Goal: Task Accomplishment & Management: Manage account settings

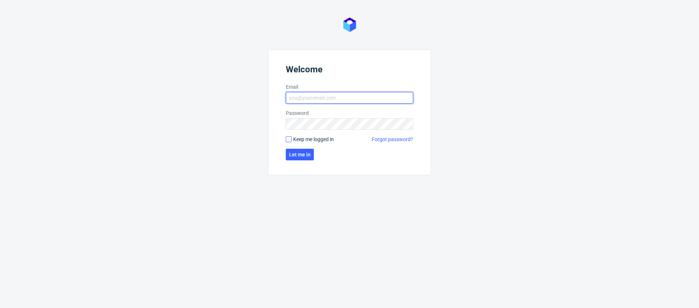
type input "[EMAIL_ADDRESS][PERSON_NAME][DOMAIN_NAME]"
click at [287, 136] on form "Welcome Email [EMAIL_ADDRESS][PERSON_NAME][DOMAIN_NAME] Password Keep me logged…" at bounding box center [349, 113] width 163 height 126
click at [293, 141] on span "Keep me logged in" at bounding box center [313, 139] width 41 height 7
click at [292, 141] on input "Keep me logged in" at bounding box center [289, 139] width 6 height 6
checkbox input "true"
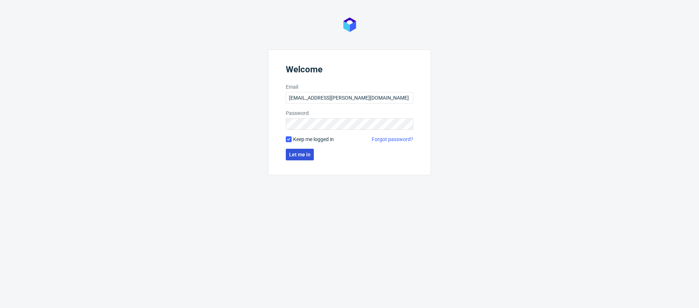
click at [309, 158] on button "Let me in" at bounding box center [300, 155] width 28 height 12
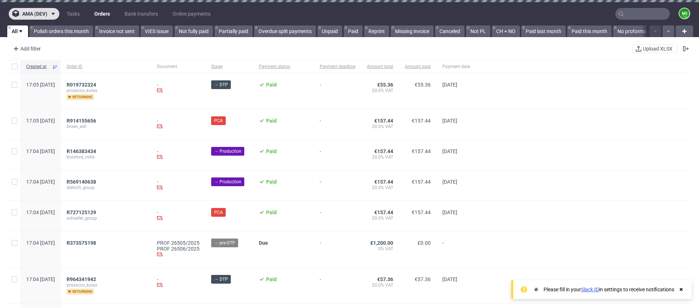
click at [39, 15] on span "ama (dev)" at bounding box center [34, 13] width 25 height 5
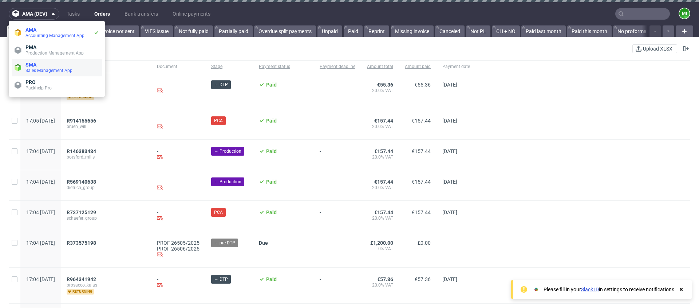
click at [38, 67] on span "SMA" at bounding box center [62, 65] width 74 height 6
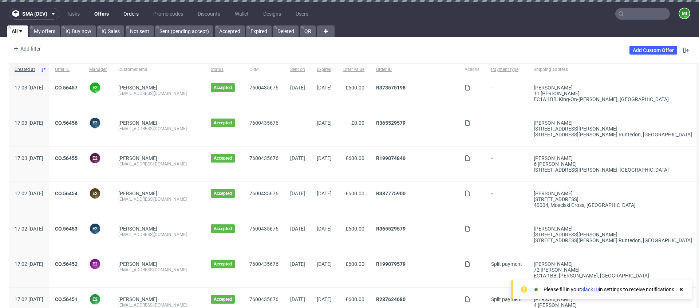
click at [126, 13] on link "Orders" at bounding box center [131, 14] width 24 height 12
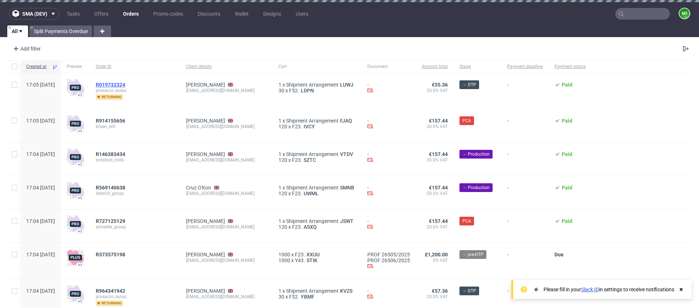
click at [125, 85] on span "R019732324" at bounding box center [110, 85] width 29 height 6
click at [125, 120] on span "R914155656" at bounding box center [110, 121] width 29 height 6
click at [131, 149] on div "R146383434 botsford_mills" at bounding box center [135, 159] width 90 height 33
click at [125, 153] on span "R146383434" at bounding box center [110, 154] width 29 height 6
click at [125, 187] on span "R569140638" at bounding box center [110, 188] width 29 height 6
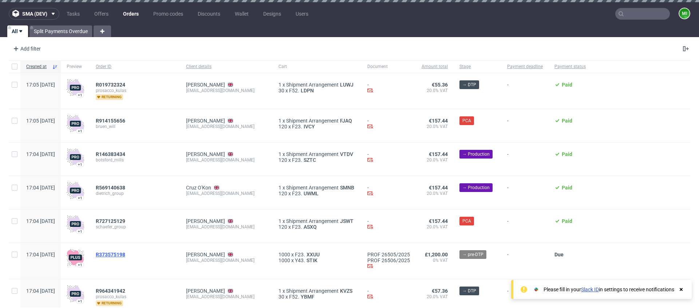
click at [125, 255] on span "R373575198" at bounding box center [110, 255] width 29 height 6
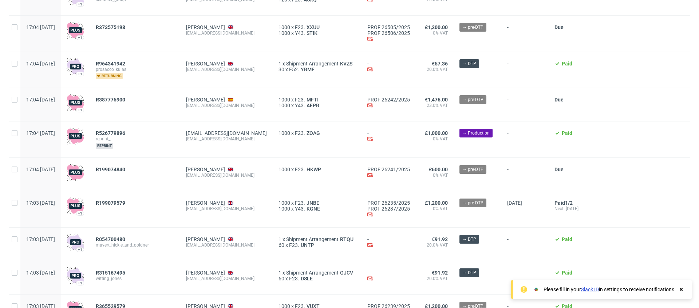
scroll to position [227, 0]
click at [125, 132] on span "R526779896" at bounding box center [110, 133] width 29 height 6
click at [125, 170] on span "R199074840" at bounding box center [110, 170] width 29 height 6
click at [129, 200] on div "R199079579" at bounding box center [135, 209] width 90 height 36
click at [125, 202] on span "R199079579" at bounding box center [110, 203] width 29 height 6
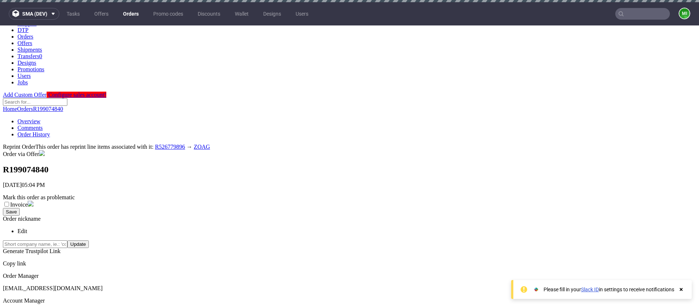
scroll to position [50, 0]
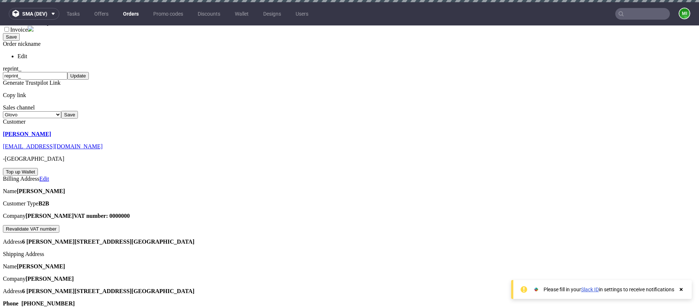
scroll to position [244, 0]
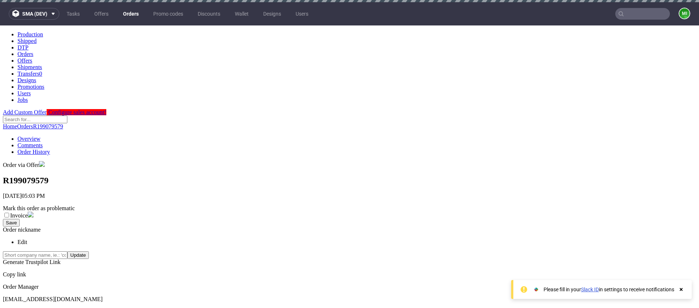
click at [353, 181] on div "August 2025" at bounding box center [697, 177] width 699 height 7
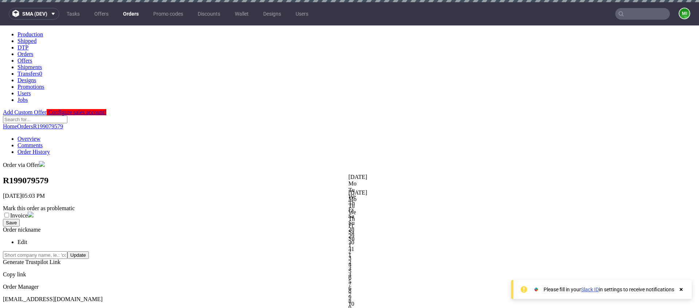
click at [429, 196] on div "September 2025" at bounding box center [697, 193] width 699 height 7
click at [437, 196] on div "September 2025" at bounding box center [697, 193] width 699 height 7
drag, startPoint x: 263, startPoint y: 167, endPoint x: 284, endPoint y: 169, distance: 21.3
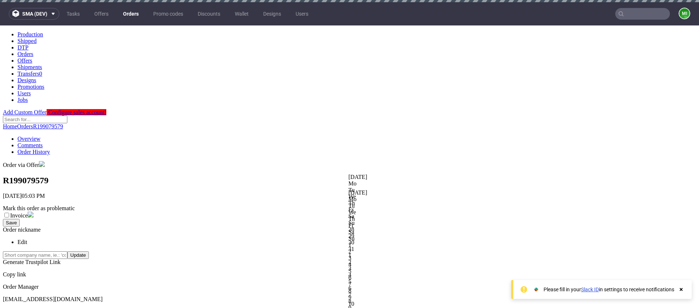
copy td "Payment"
click at [400, 174] on div at bounding box center [697, 174] width 699 height 0
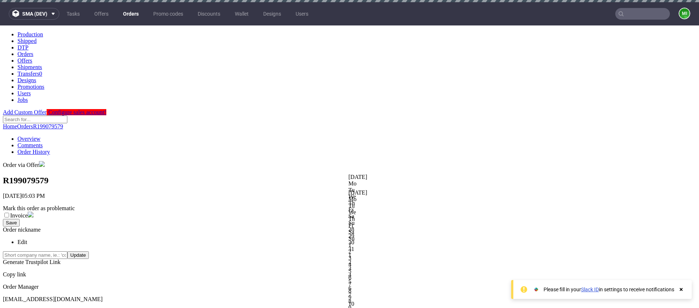
click at [358, 181] on div "August 2025" at bounding box center [697, 177] width 699 height 7
click at [348, 174] on link at bounding box center [348, 174] width 0 height 0
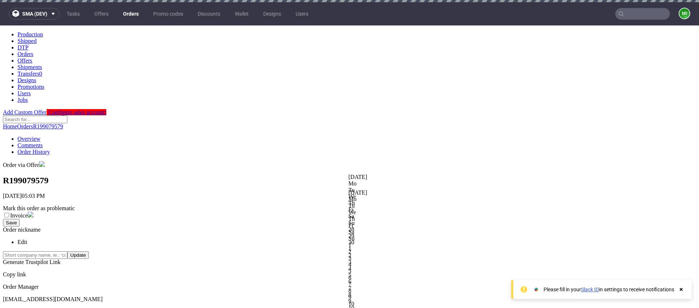
click at [348, 174] on link at bounding box center [348, 174] width 0 height 0
click at [378, 285] on div "5" at bounding box center [697, 288] width 699 height 7
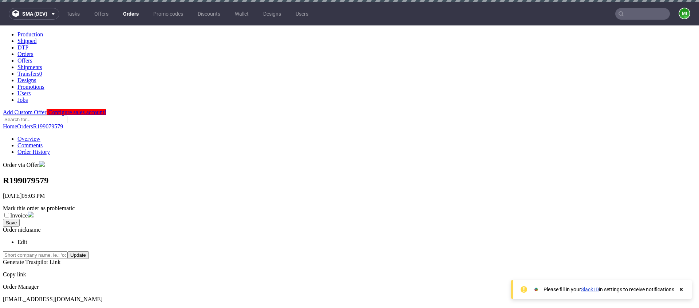
click at [348, 174] on div at bounding box center [697, 174] width 699 height 0
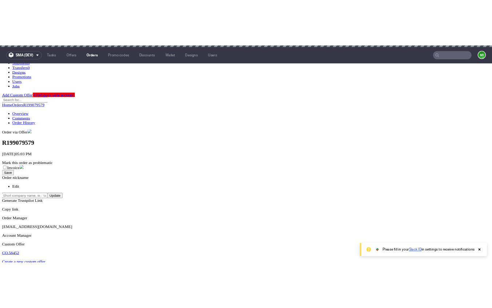
scroll to position [72, 0]
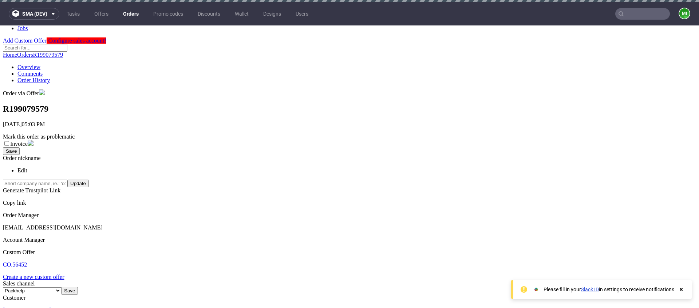
click at [423, 174] on div at bounding box center [697, 174] width 699 height 0
click at [413, 174] on div at bounding box center [697, 174] width 699 height 0
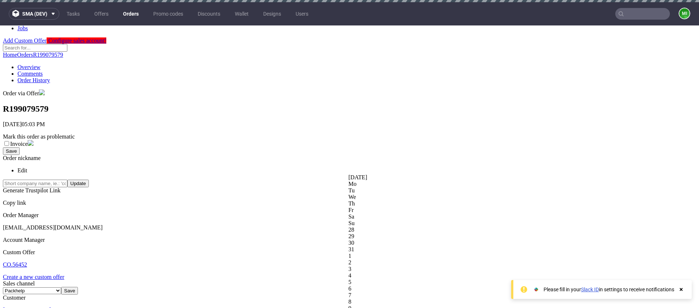
click at [397, 174] on div at bounding box center [697, 174] width 699 height 0
click at [478, 174] on div at bounding box center [697, 174] width 699 height 0
drag, startPoint x: 269, startPoint y: 129, endPoint x: 317, endPoint y: 131, distance: 48.8
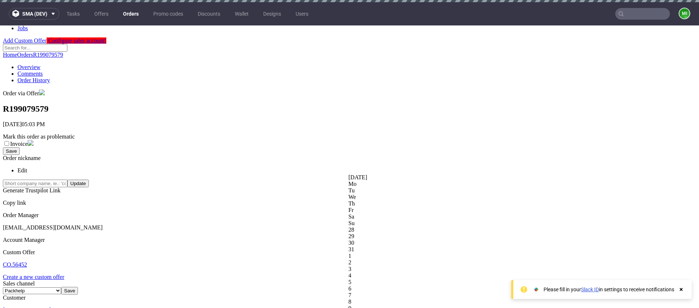
drag, startPoint x: 315, startPoint y: 135, endPoint x: 317, endPoint y: 125, distance: 9.8
drag, startPoint x: 317, startPoint y: 125, endPoint x: 264, endPoint y: 127, distance: 53.9
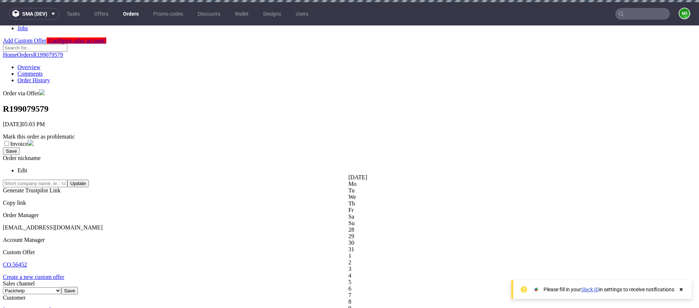
copy div "Payment Schedule"
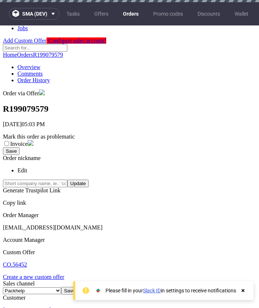
click at [203, 174] on div at bounding box center [257, 174] width 259 height 0
click at [181, 190] on div at bounding box center [257, 190] width 259 height 0
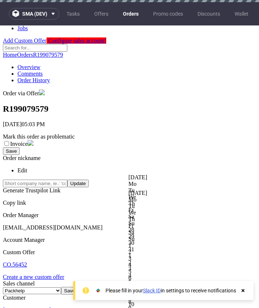
click at [185, 174] on div at bounding box center [257, 174] width 259 height 0
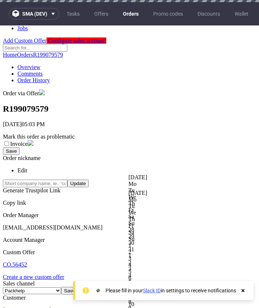
click at [166, 174] on div at bounding box center [257, 174] width 259 height 0
click at [182, 174] on div at bounding box center [257, 174] width 259 height 0
click at [202, 174] on div at bounding box center [257, 174] width 259 height 0
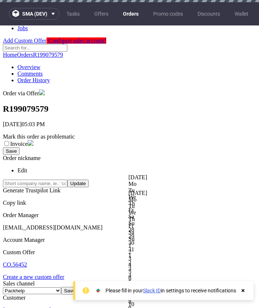
click at [202, 174] on div at bounding box center [257, 174] width 259 height 0
click at [196, 174] on div at bounding box center [257, 174] width 259 height 0
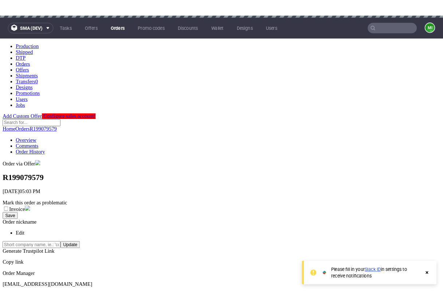
scroll to position [0, 0]
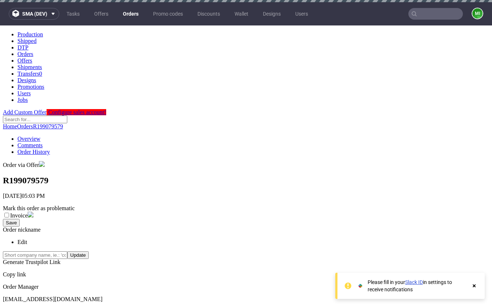
click at [359, 174] on div at bounding box center [491, 174] width 492 height 0
drag, startPoint x: 247, startPoint y: 224, endPoint x: 301, endPoint y: 225, distance: 54.2
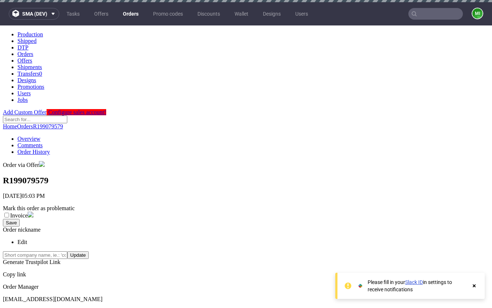
drag, startPoint x: 209, startPoint y: 129, endPoint x: 154, endPoint y: 130, distance: 55.3
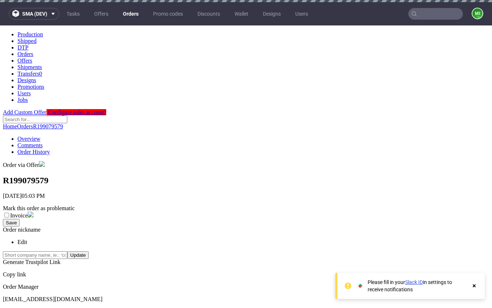
copy div "Payment Schedule"
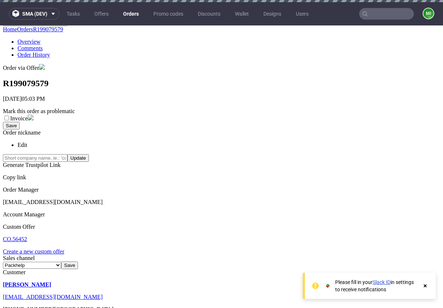
scroll to position [98, 0]
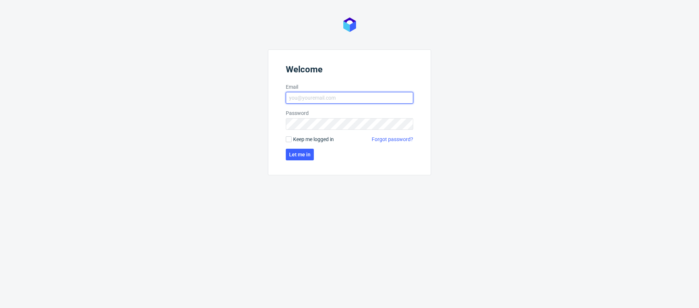
type input "[EMAIL_ADDRESS][PERSON_NAME][DOMAIN_NAME]"
drag, startPoint x: 305, startPoint y: 138, endPoint x: 300, endPoint y: 154, distance: 17.7
click at [305, 138] on span "Keep me logged in" at bounding box center [313, 139] width 41 height 7
click at [292, 138] on input "Keep me logged in" at bounding box center [289, 139] width 6 height 6
checkbox input "true"
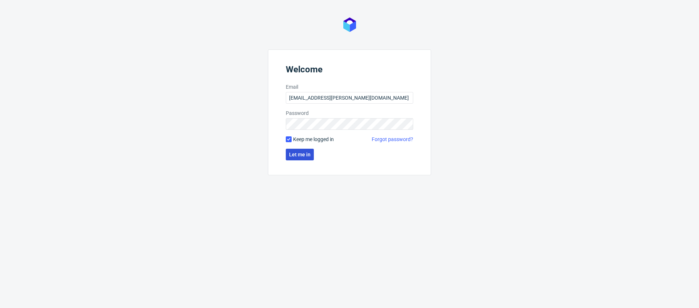
click at [299, 155] on span "Let me in" at bounding box center [299, 154] width 21 height 5
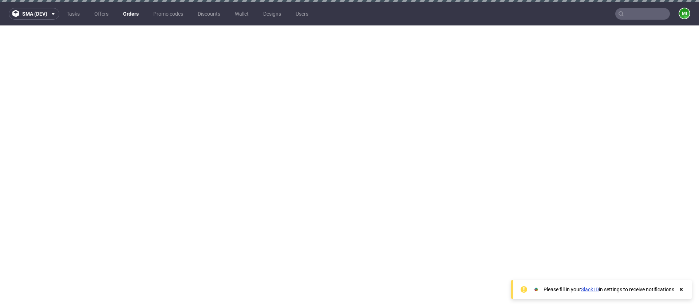
click at [135, 16] on link "Orders" at bounding box center [131, 14] width 24 height 12
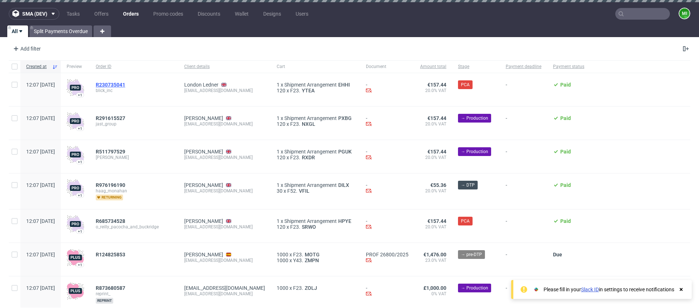
click at [125, 85] on span "R230735041" at bounding box center [110, 85] width 29 height 6
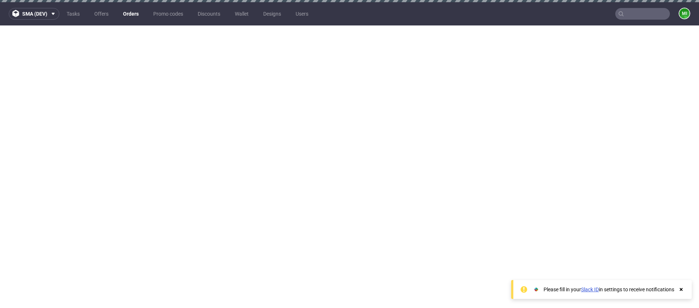
click at [131, 13] on link "Orders" at bounding box center [131, 14] width 24 height 12
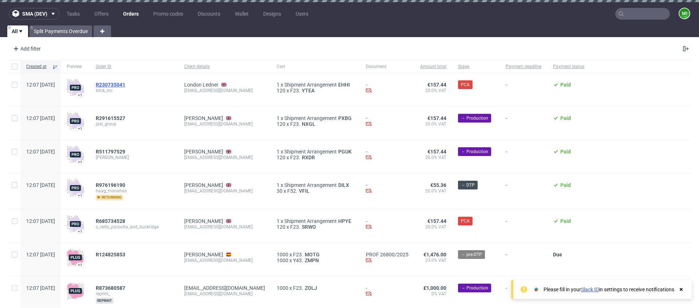
click at [125, 83] on span "R230735041" at bounding box center [110, 85] width 29 height 6
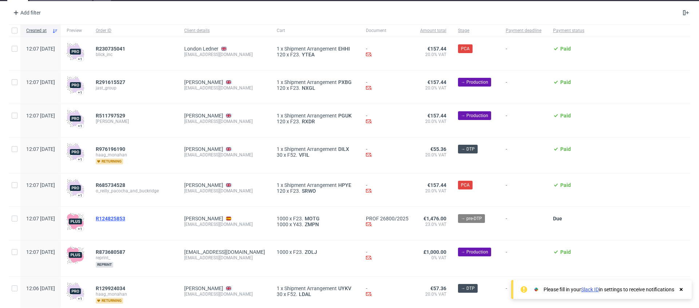
click at [125, 217] on span "R124825853" at bounding box center [110, 219] width 29 height 6
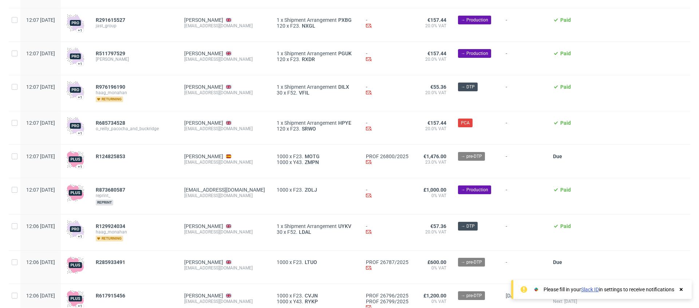
scroll to position [136, 0]
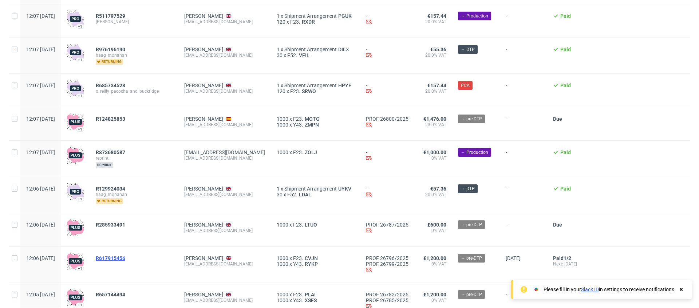
click at [125, 257] on span "R617915456" at bounding box center [110, 259] width 29 height 6
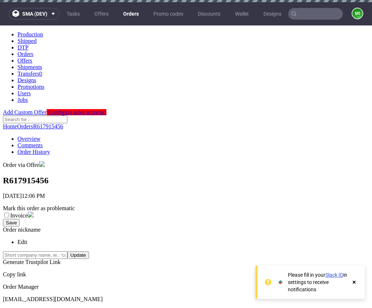
click at [353, 283] on use at bounding box center [353, 282] width 3 height 3
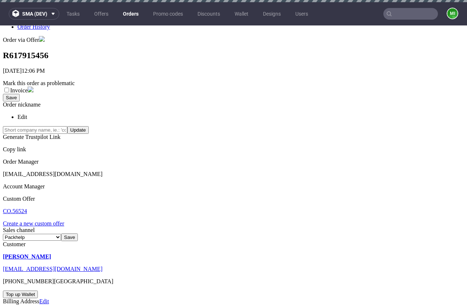
scroll to position [118, 0]
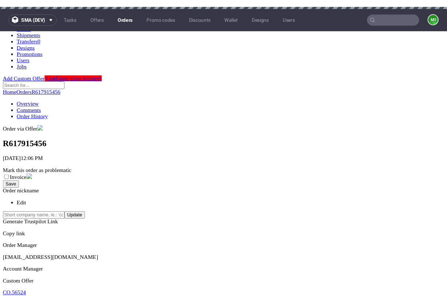
scroll to position [31, 0]
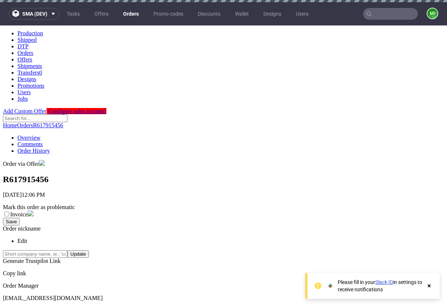
scroll to position [1, 0]
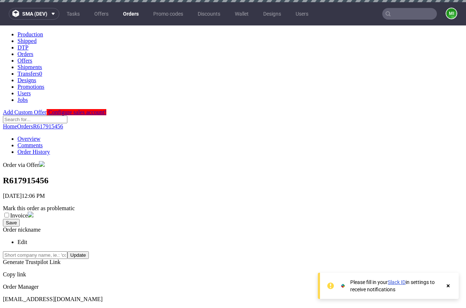
drag, startPoint x: 305, startPoint y: 161, endPoint x: 306, endPoint y: 164, distance: 3.9
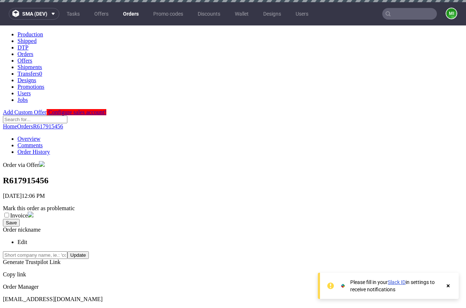
drag, startPoint x: 266, startPoint y: 164, endPoint x: 258, endPoint y: 165, distance: 7.7
drag, startPoint x: 260, startPoint y: 165, endPoint x: 312, endPoint y: 150, distance: 54.0
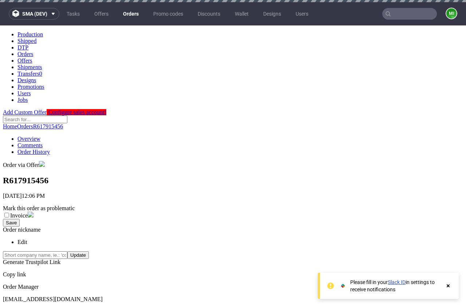
drag, startPoint x: 298, startPoint y: 150, endPoint x: 294, endPoint y: 150, distance: 4.4
drag, startPoint x: 280, startPoint y: 150, endPoint x: 268, endPoint y: 151, distance: 11.3
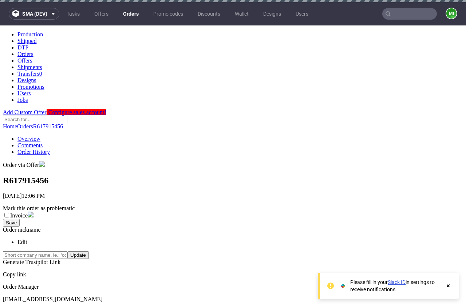
drag, startPoint x: 267, startPoint y: 198, endPoint x: 296, endPoint y: 195, distance: 29.3
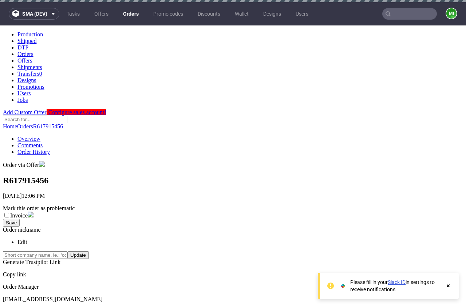
drag, startPoint x: 265, startPoint y: 165, endPoint x: 274, endPoint y: 165, distance: 8.7
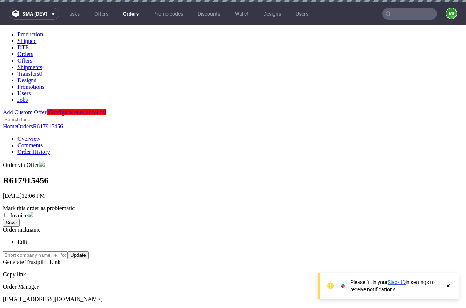
drag, startPoint x: 312, startPoint y: 150, endPoint x: 303, endPoint y: 151, distance: 8.5
drag, startPoint x: 303, startPoint y: 151, endPoint x: 301, endPoint y: 159, distance: 8.8
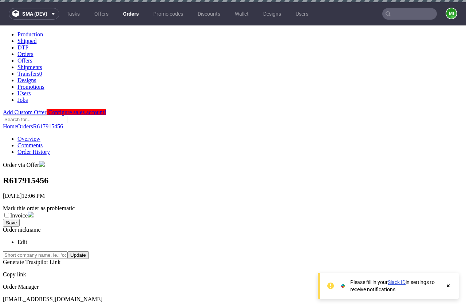
drag, startPoint x: 312, startPoint y: 190, endPoint x: 316, endPoint y: 187, distance: 4.7
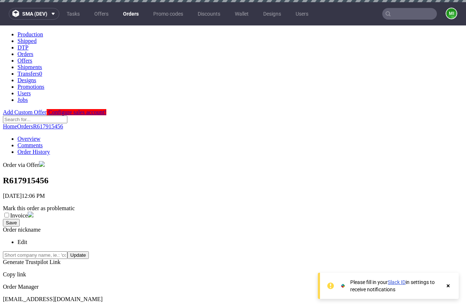
drag, startPoint x: 297, startPoint y: 149, endPoint x: 303, endPoint y: 148, distance: 6.2
